Goal: Check status: Check status

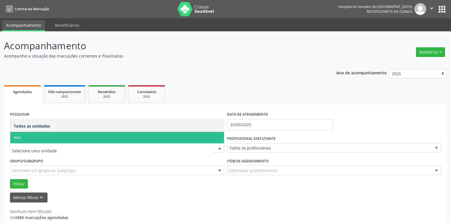
select select "8"
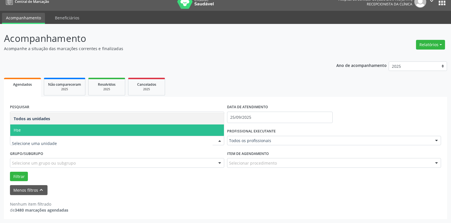
click at [41, 132] on span "Hse" at bounding box center [117, 129] width 214 height 11
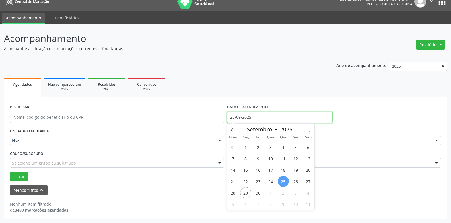
click at [266, 115] on input "25/09/2025" at bounding box center [279, 116] width 105 height 11
click at [246, 191] on span "29" at bounding box center [245, 192] width 11 height 11
type input "[DATE]"
click at [246, 191] on span "29" at bounding box center [245, 192] width 11 height 11
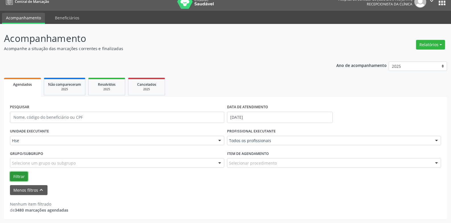
click at [15, 178] on button "Filtrar" at bounding box center [19, 176] width 18 height 10
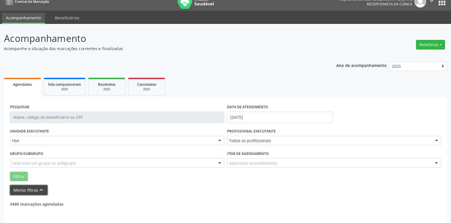
click at [18, 190] on button "Menos filtros keyboard_arrow_up" at bounding box center [29, 190] width 38 height 10
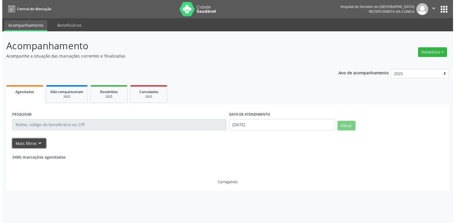
scroll to position [0, 0]
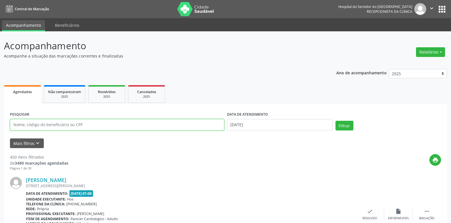
click at [35, 122] on input "text" at bounding box center [117, 124] width 214 height 11
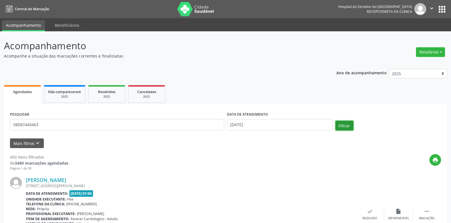
click at [346, 127] on button "Filtrar" at bounding box center [344, 126] width 18 height 10
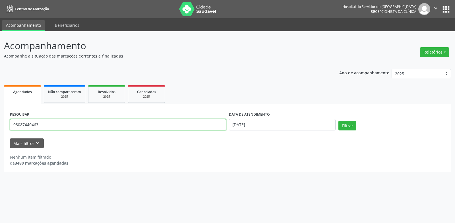
click at [47, 127] on input "08087440463" at bounding box center [118, 124] width 216 height 11
type input "0"
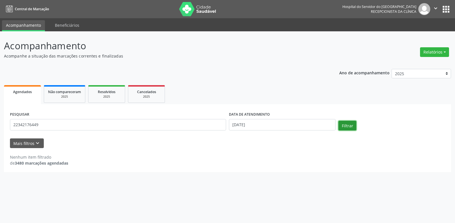
click at [351, 126] on button "Filtrar" at bounding box center [347, 126] width 18 height 10
click at [53, 123] on input "22342176449" at bounding box center [118, 124] width 216 height 11
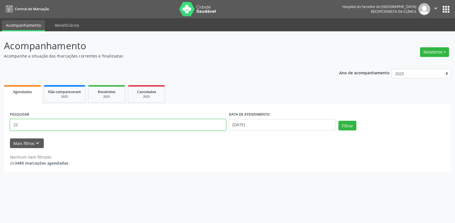
type input "2"
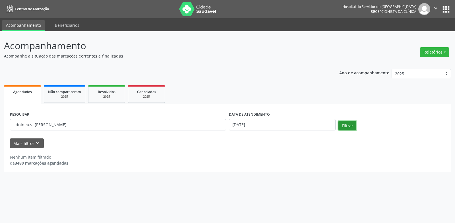
click at [346, 122] on button "Filtrar" at bounding box center [347, 126] width 18 height 10
click at [32, 125] on input "ednineuza [PERSON_NAME]" at bounding box center [118, 124] width 216 height 11
click at [345, 124] on button "Filtrar" at bounding box center [347, 126] width 18 height 10
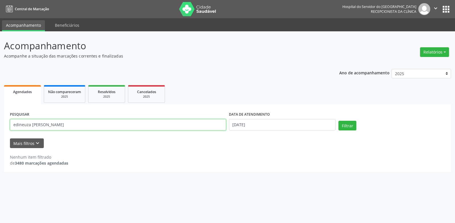
click at [77, 124] on input "edineuza [PERSON_NAME]" at bounding box center [118, 124] width 216 height 11
type input "e"
type input "aristeu [PERSON_NAME]"
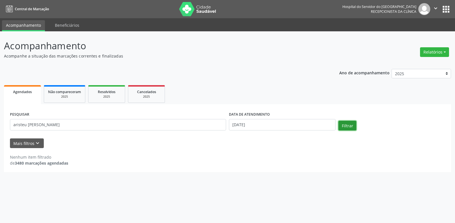
click at [347, 127] on button "Filtrar" at bounding box center [347, 126] width 18 height 10
